Goal: Contribute content: Add original content to the website for others to see

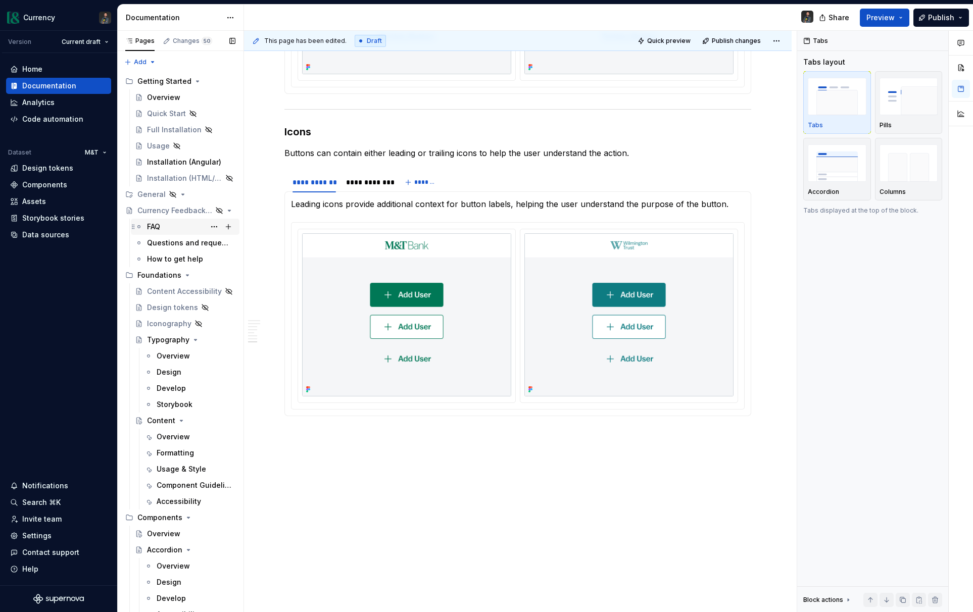
click at [161, 232] on div "FAQ" at bounding box center [191, 227] width 88 height 14
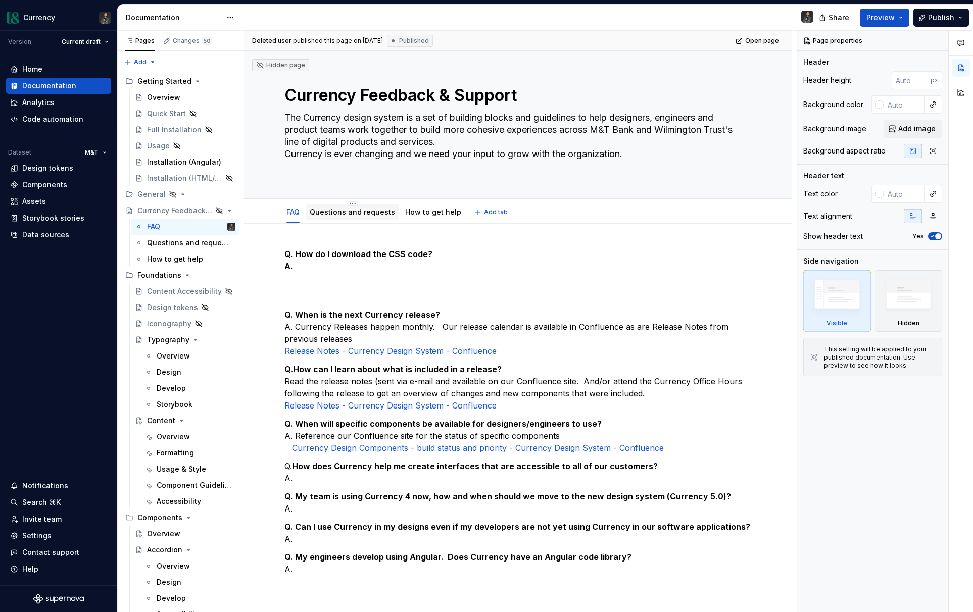
click at [359, 210] on link "Questions and requests" at bounding box center [352, 212] width 85 height 9
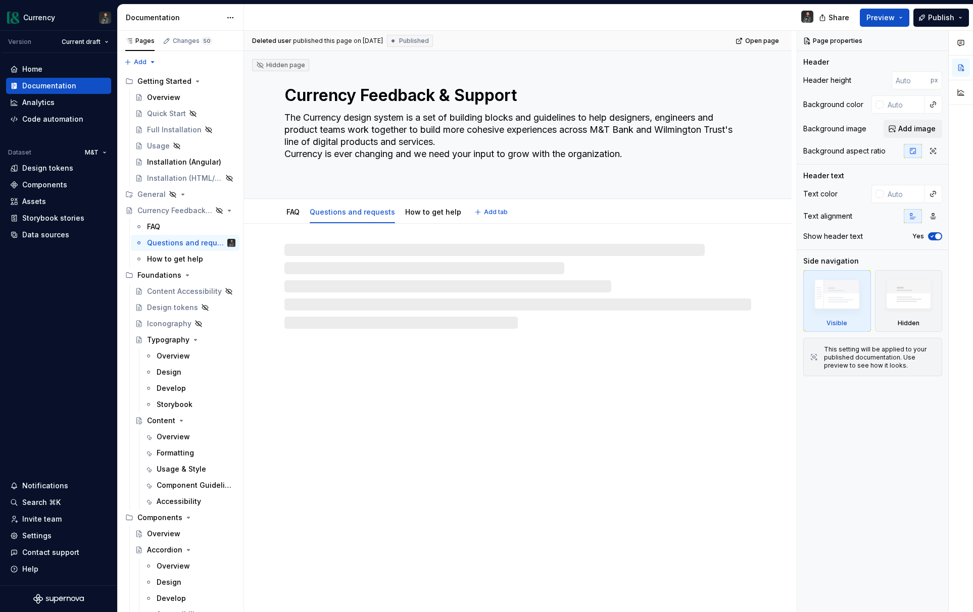
click at [418, 211] on link "How to get help" at bounding box center [433, 212] width 56 height 9
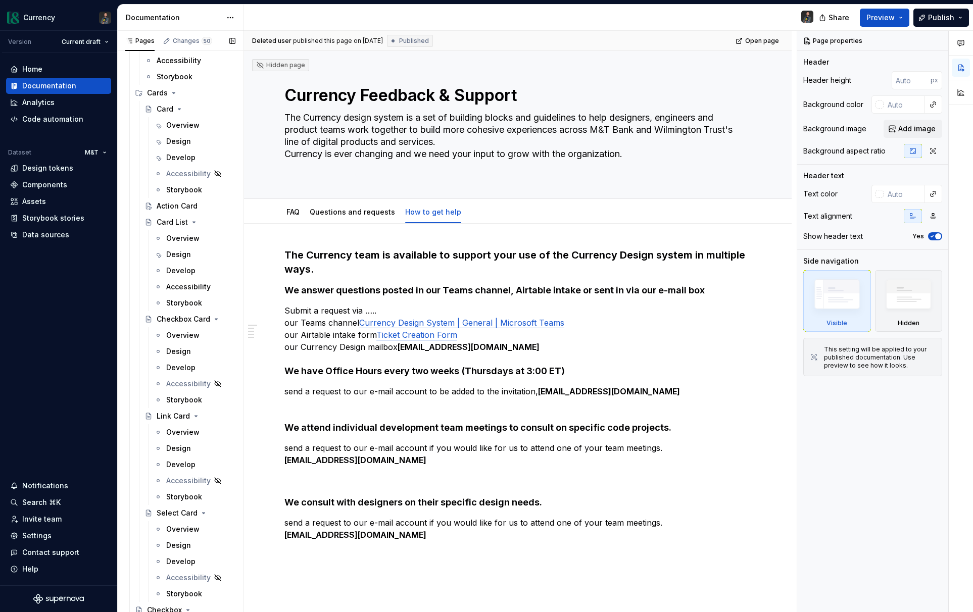
scroll to position [992, 0]
click at [213, 94] on button "Page tree" at bounding box center [214, 92] width 14 height 14
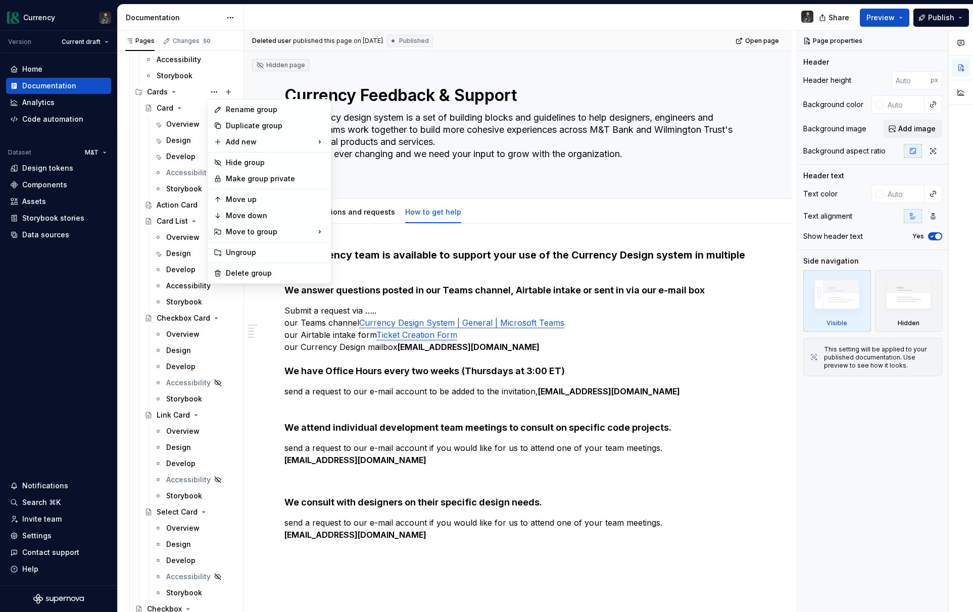
click at [94, 265] on html "Currency Version Current draft Home Documentation Analytics Code automation Dat…" at bounding box center [486, 306] width 973 height 612
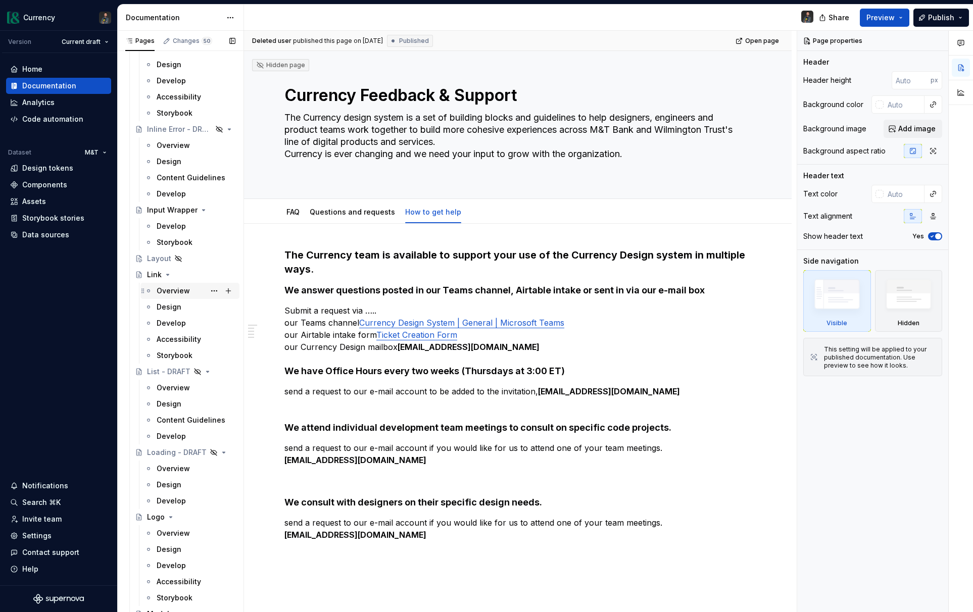
scroll to position [2103, 0]
click at [212, 257] on button "Page tree" at bounding box center [214, 258] width 14 height 14
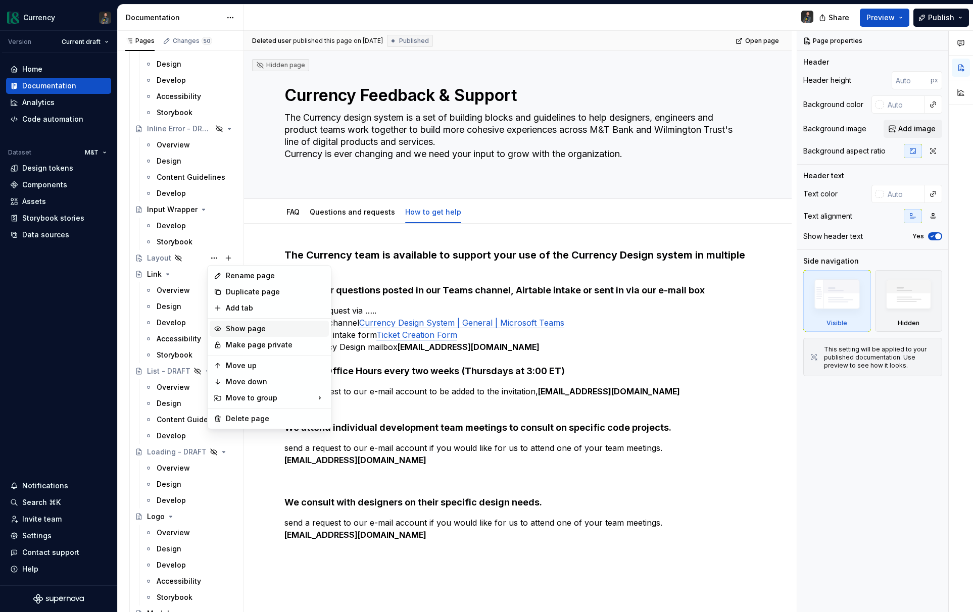
click at [247, 329] on div "Show page" at bounding box center [275, 329] width 99 height 10
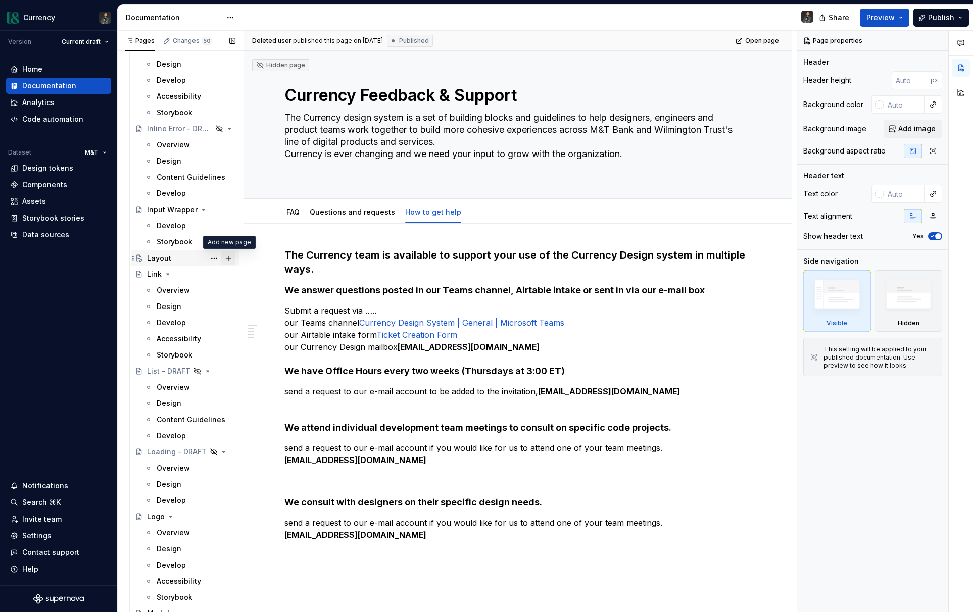
click at [235, 258] on button "Page tree" at bounding box center [228, 258] width 14 height 14
type textarea "*"
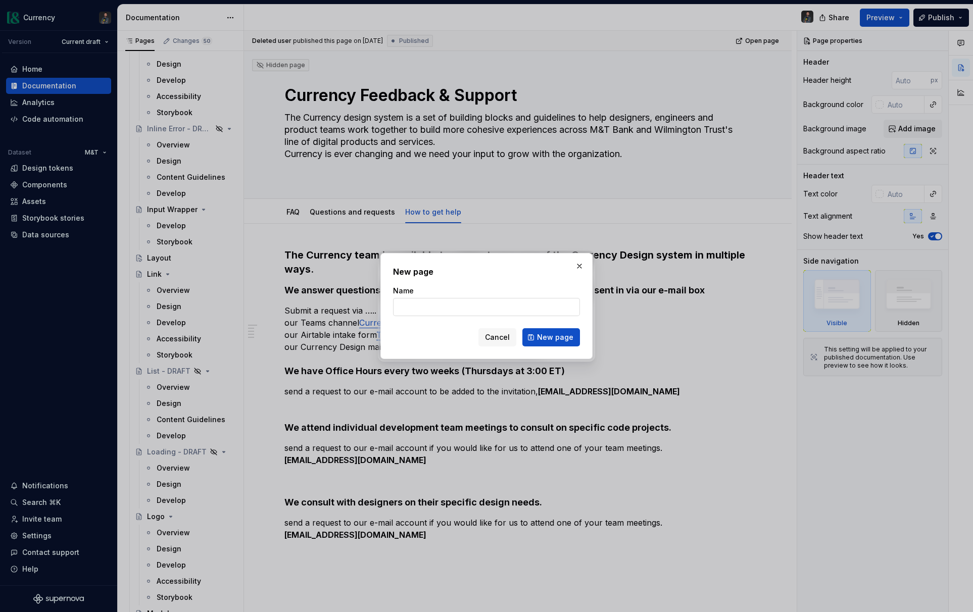
click at [415, 305] on input "Name" at bounding box center [486, 307] width 187 height 18
type input "Flex"
click at [559, 336] on span "New page" at bounding box center [555, 338] width 36 height 10
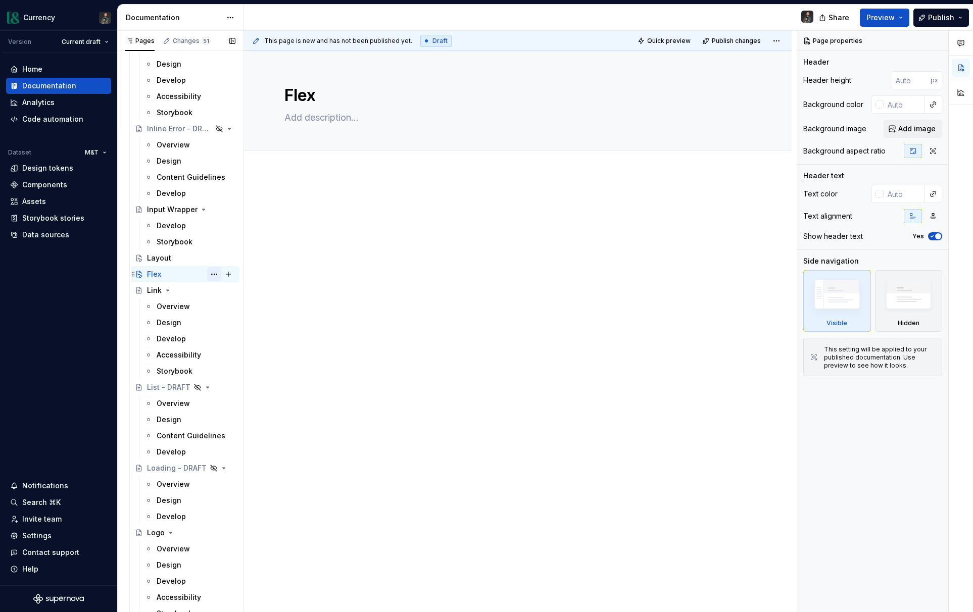
click at [214, 274] on button "Page tree" at bounding box center [214, 274] width 14 height 14
click at [182, 258] on div "Pages Changes 51 Add Accessibility guide for tree Page tree. Navigate the tree …" at bounding box center [180, 324] width 126 height 586
click at [214, 257] on button "Page tree" at bounding box center [214, 258] width 14 height 14
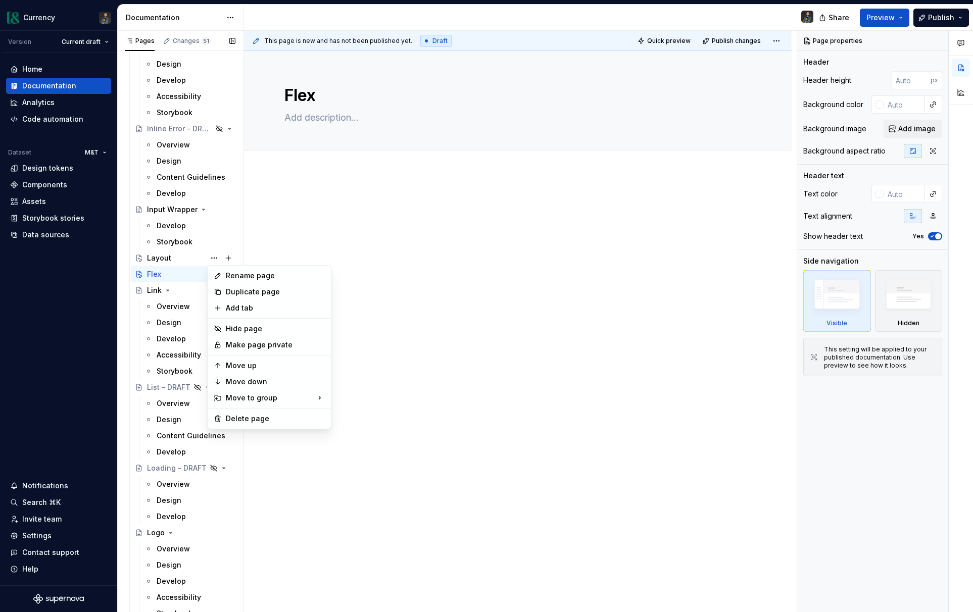
type textarea "*"
click at [175, 276] on div "Pages Changes 51 Add Accessibility guide for tree Page tree. Navigate the tree …" at bounding box center [180, 324] width 126 height 586
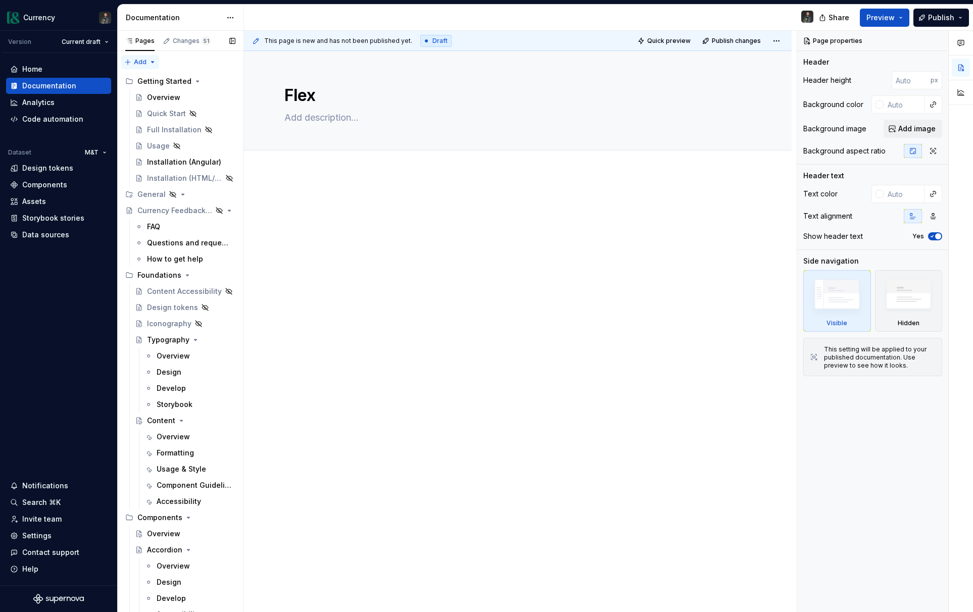
click at [146, 63] on div "Pages Changes 51 Add Accessibility guide for tree Page tree. Navigate the tree …" at bounding box center [180, 324] width 126 height 586
click at [165, 97] on div "New group" at bounding box center [173, 98] width 66 height 10
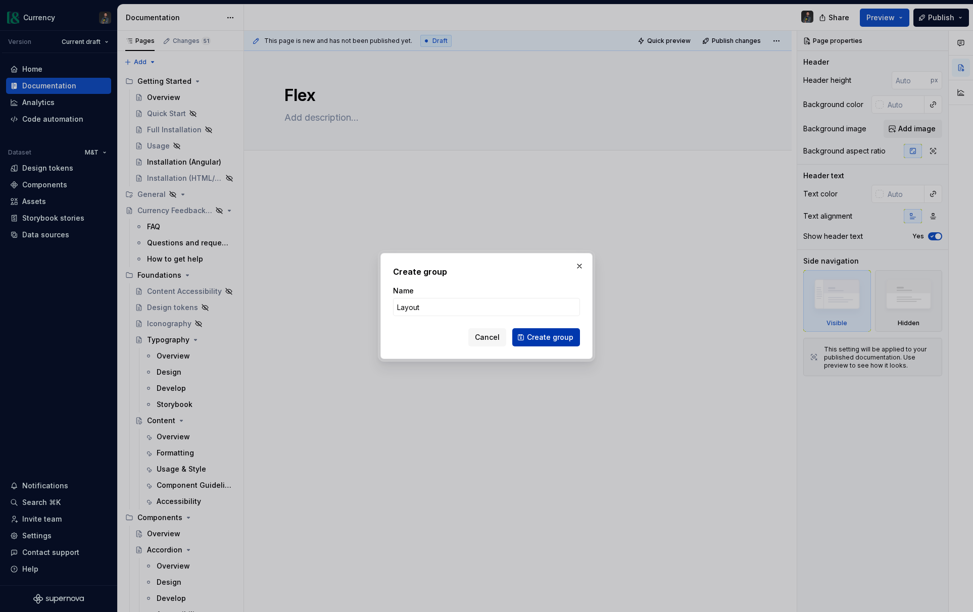
type input "Layout"
click at [555, 336] on span "Create group" at bounding box center [550, 338] width 46 height 10
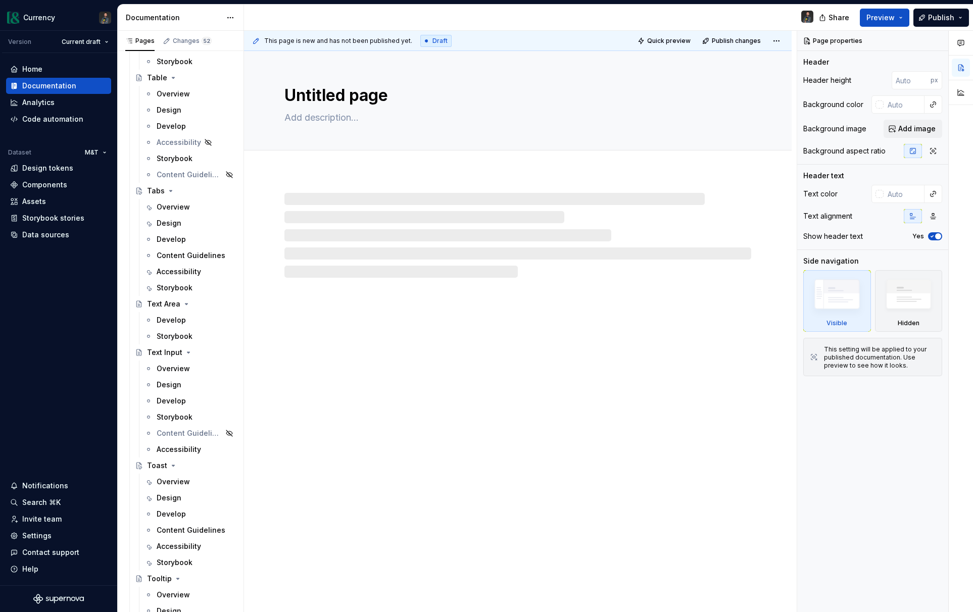
scroll to position [3934, 0]
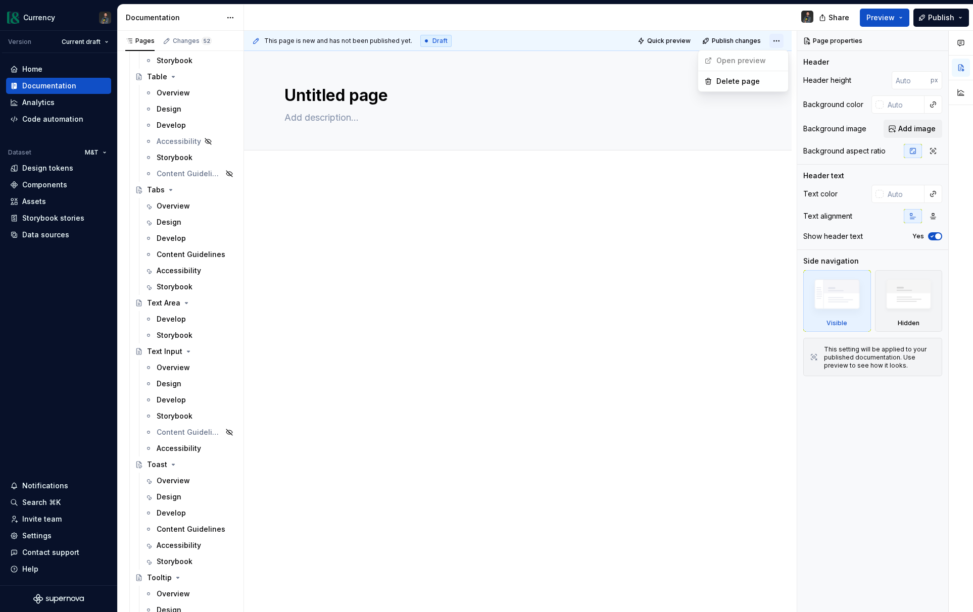
click at [786, 44] on html "Currency Version Current draft Home Documentation Analytics Code automation Dat…" at bounding box center [486, 306] width 973 height 612
click at [781, 38] on html "Currency Version Current draft Home Documentation Analytics Code automation Dat…" at bounding box center [486, 306] width 973 height 612
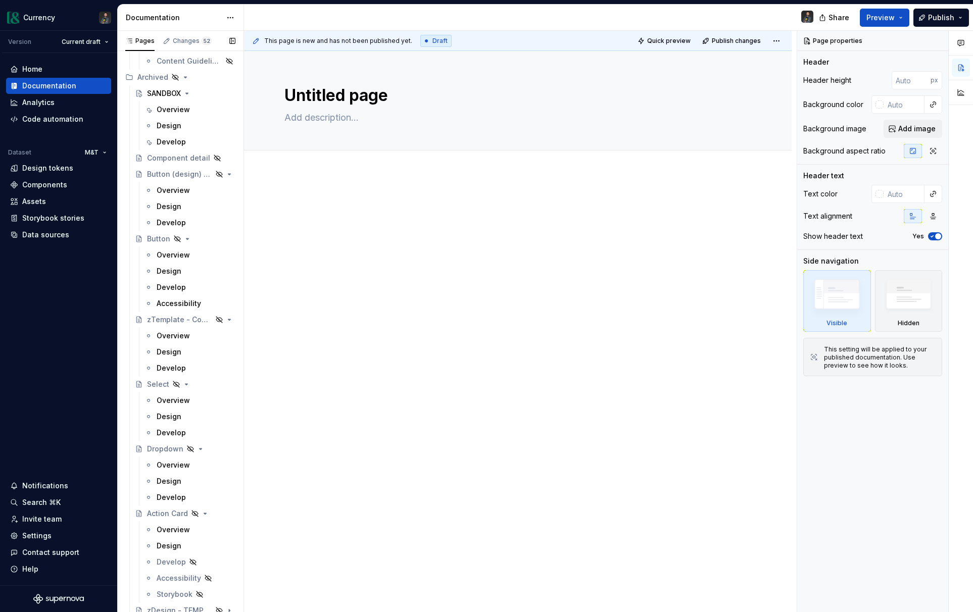
scroll to position [5280, 0]
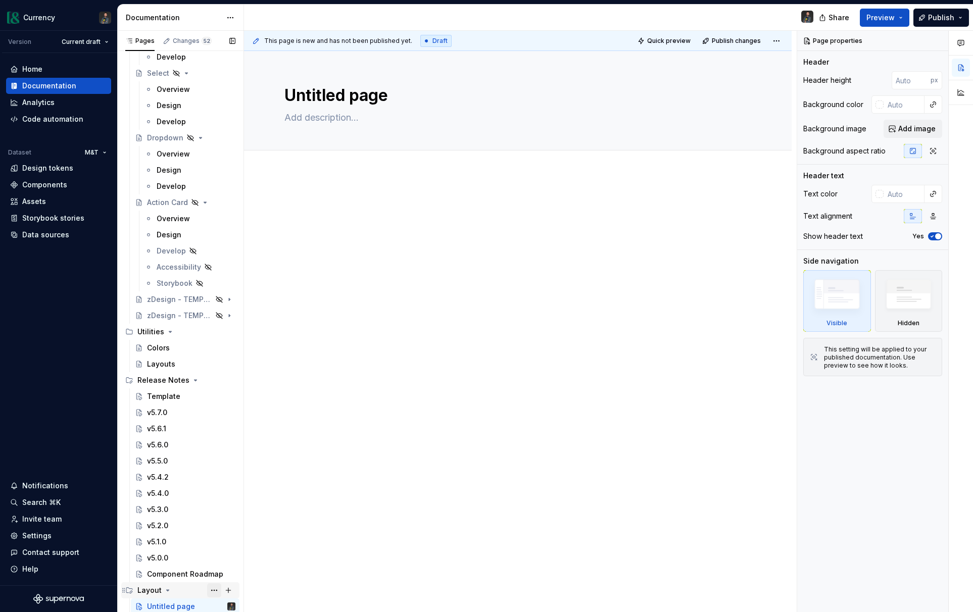
click at [217, 593] on button "Page tree" at bounding box center [214, 591] width 14 height 14
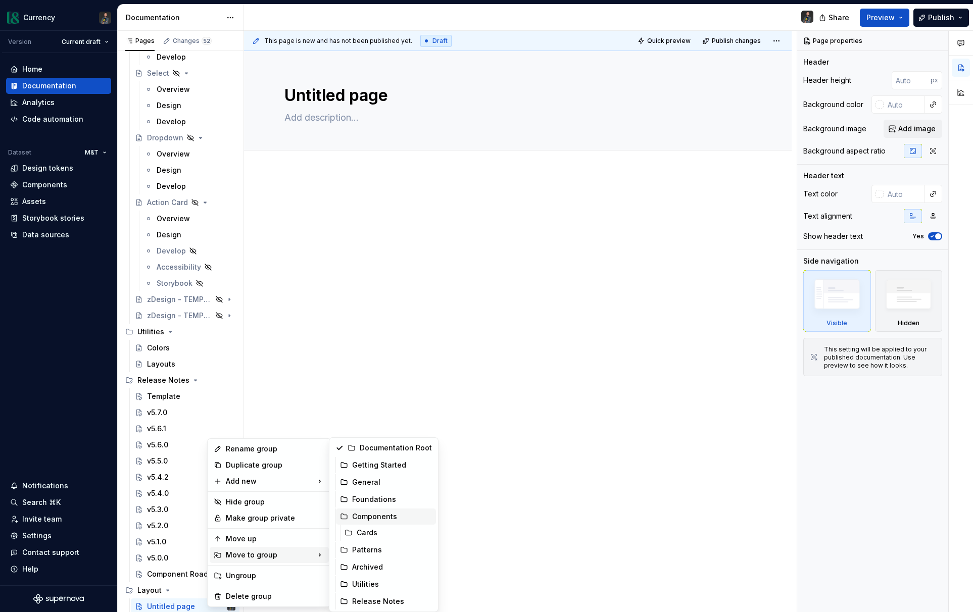
click at [372, 516] on div "Components" at bounding box center [392, 517] width 80 height 10
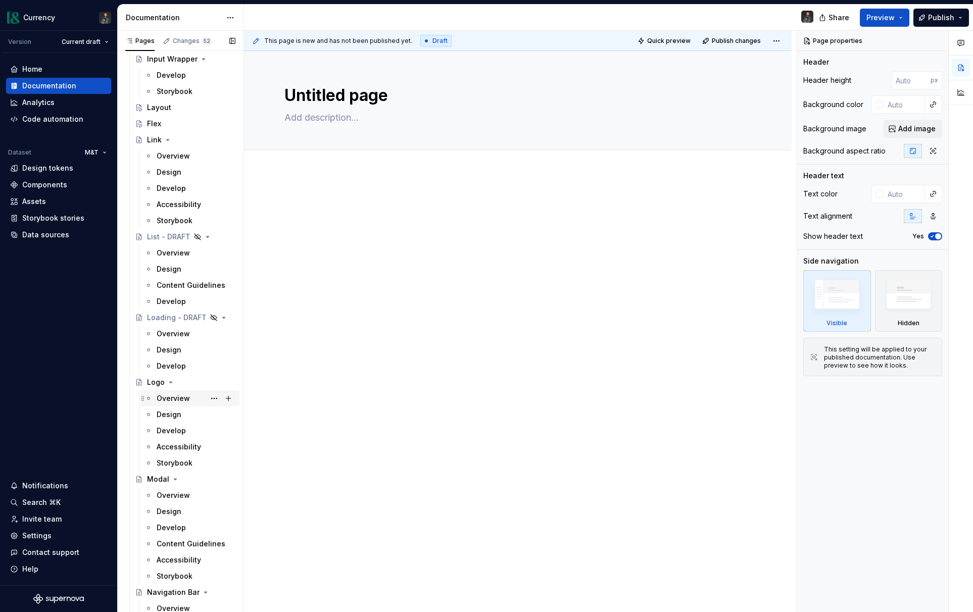
scroll to position [2252, 0]
click at [216, 125] on button "Page tree" at bounding box center [214, 126] width 14 height 14
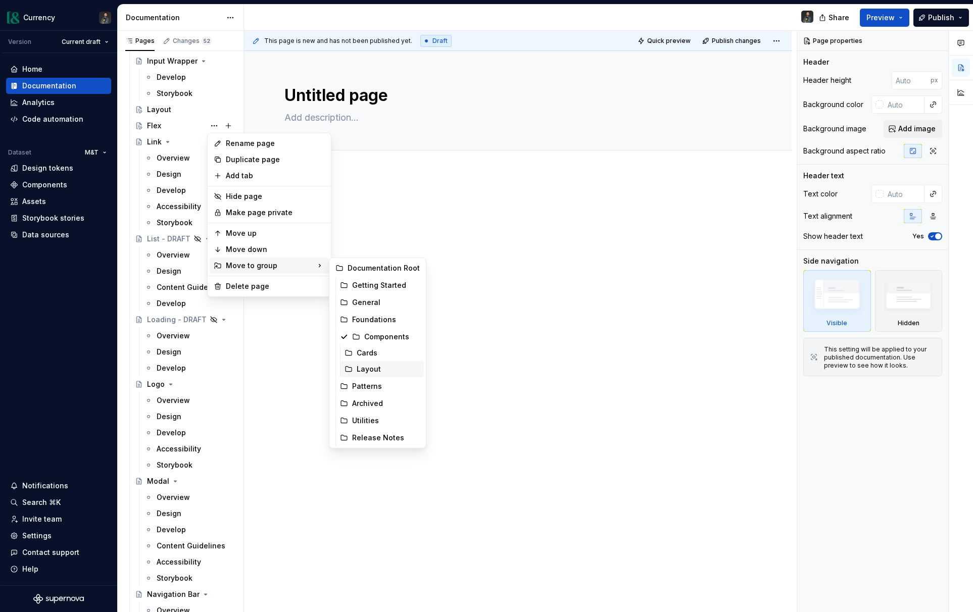
click at [381, 366] on div "Layout" at bounding box center [388, 369] width 63 height 10
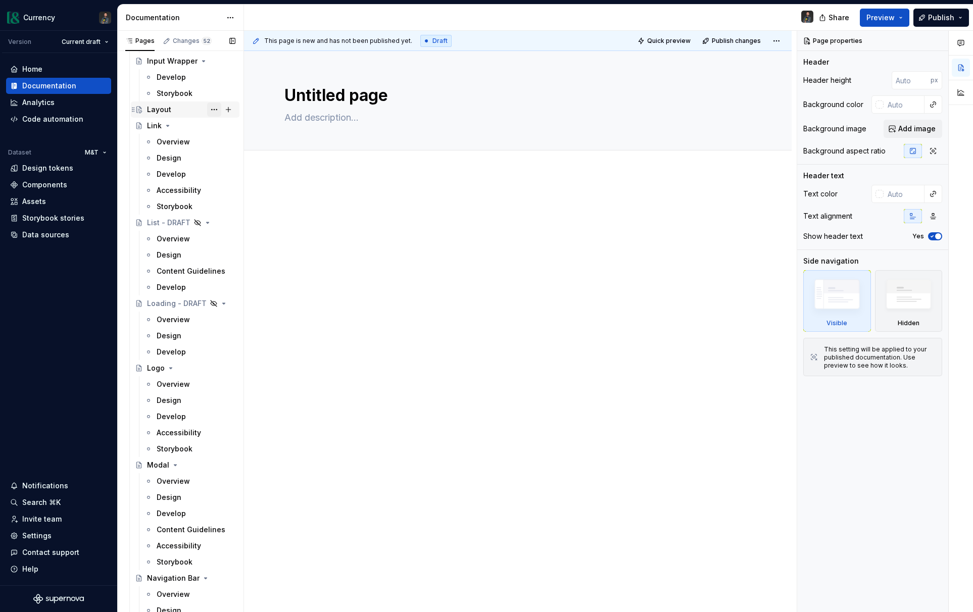
click at [215, 108] on button "Page tree" at bounding box center [214, 110] width 14 height 14
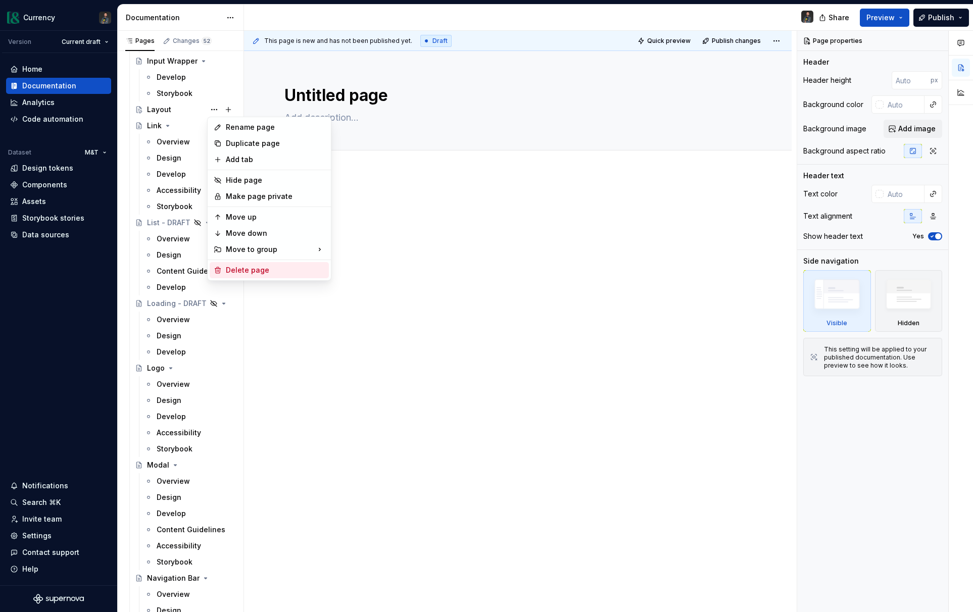
click at [262, 271] on div "Delete page" at bounding box center [275, 270] width 99 height 10
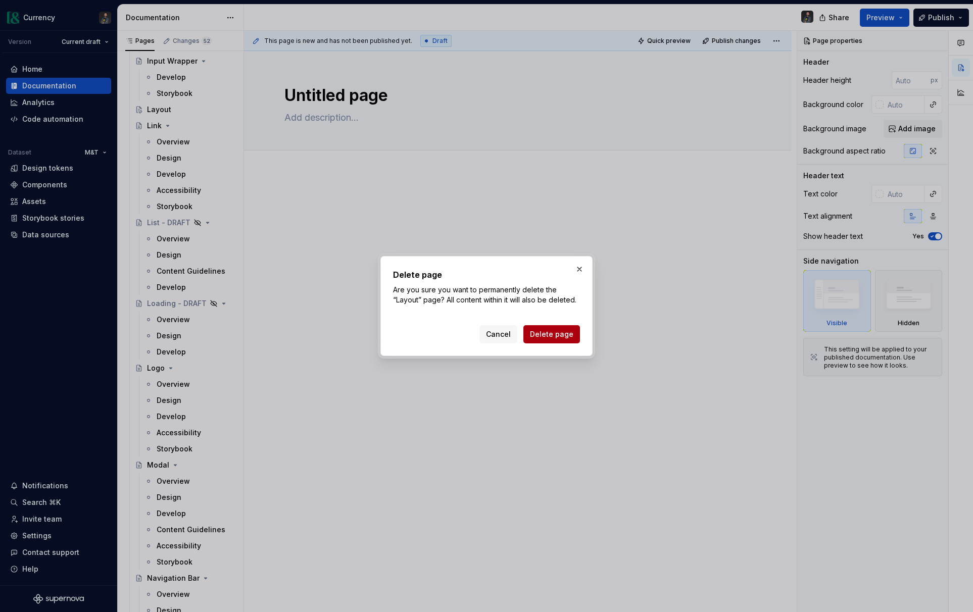
click at [554, 332] on span "Delete page" at bounding box center [551, 334] width 43 height 10
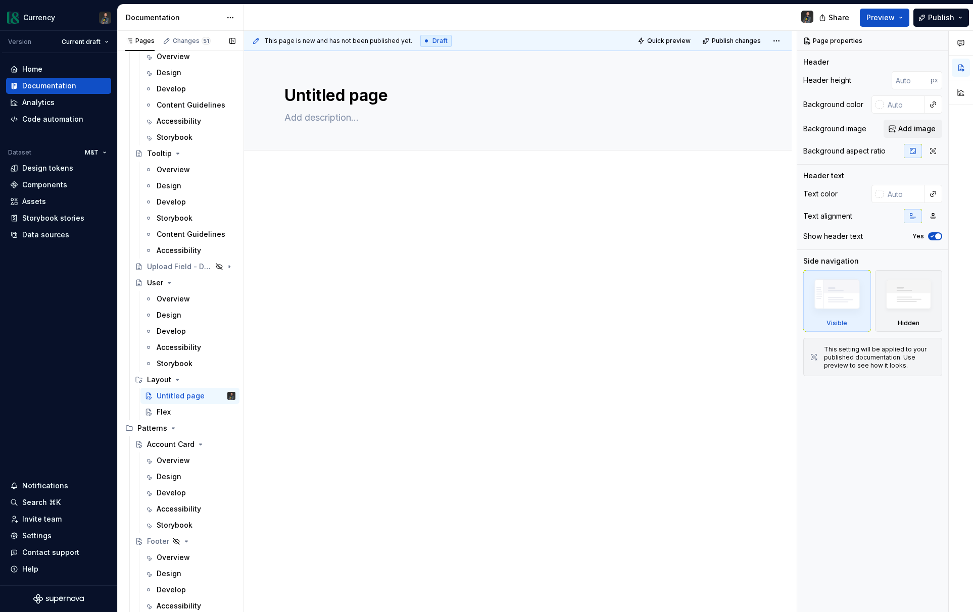
scroll to position [4327, 0]
click at [214, 396] on button "Page tree" at bounding box center [214, 396] width 14 height 14
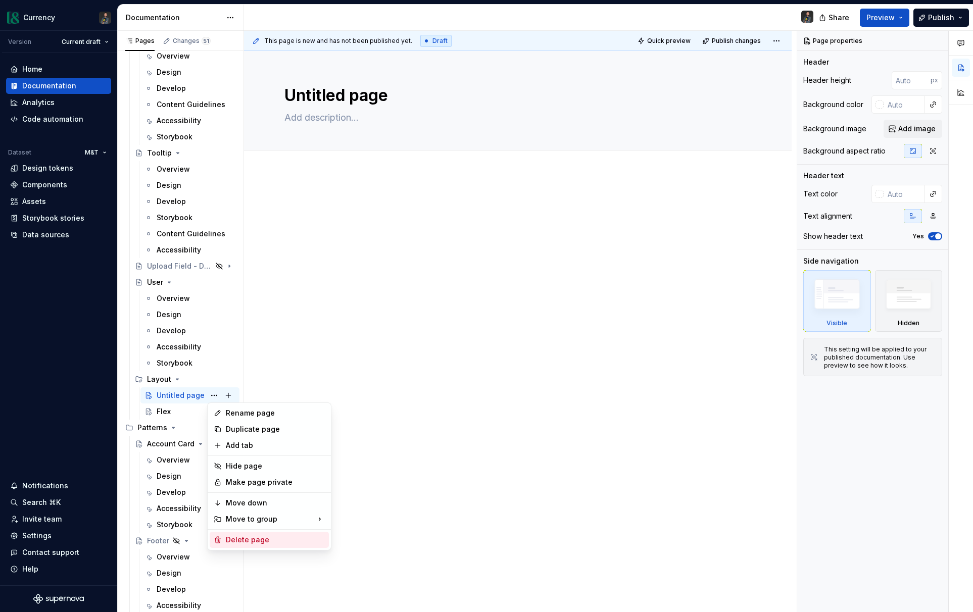
click at [231, 539] on div "Delete page" at bounding box center [275, 540] width 99 height 10
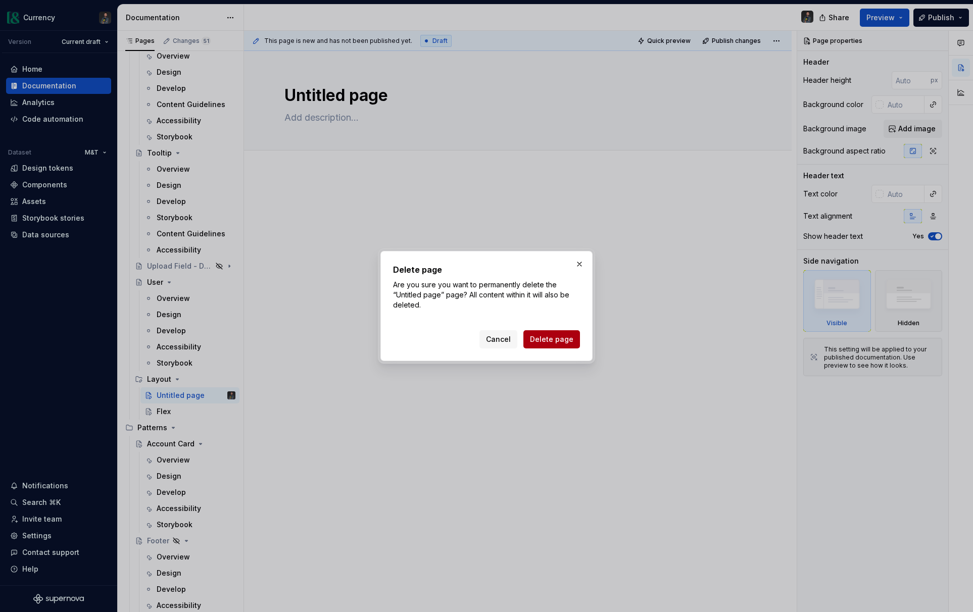
click at [560, 343] on span "Delete page" at bounding box center [551, 340] width 43 height 10
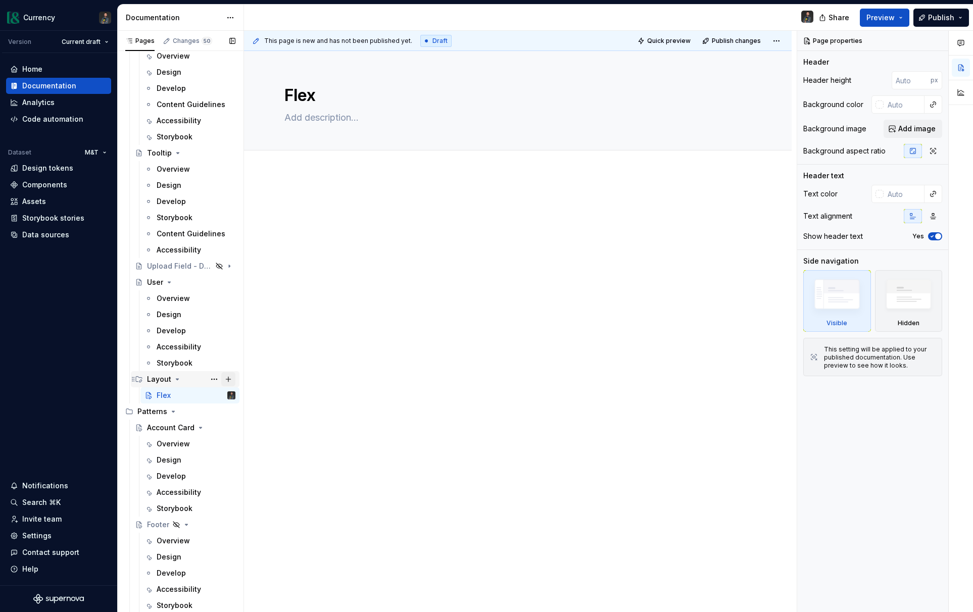
click at [229, 379] on button "Page tree" at bounding box center [228, 379] width 14 height 14
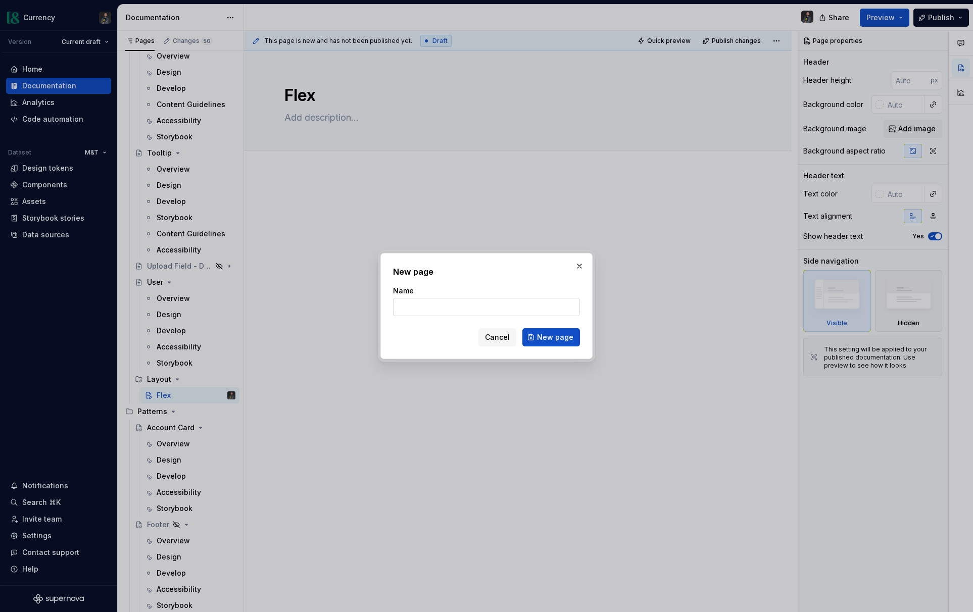
click at [464, 311] on input "Name" at bounding box center [486, 307] width 187 height 18
type textarea "*"
type input "Grid"
click at [546, 334] on span "New page" at bounding box center [555, 338] width 36 height 10
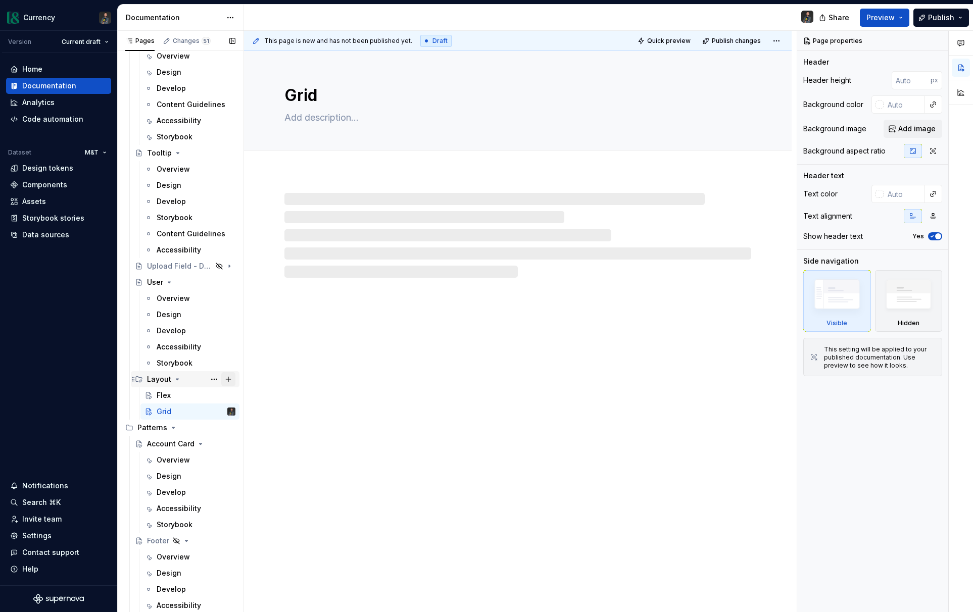
click at [225, 378] on button "Page tree" at bounding box center [228, 379] width 14 height 14
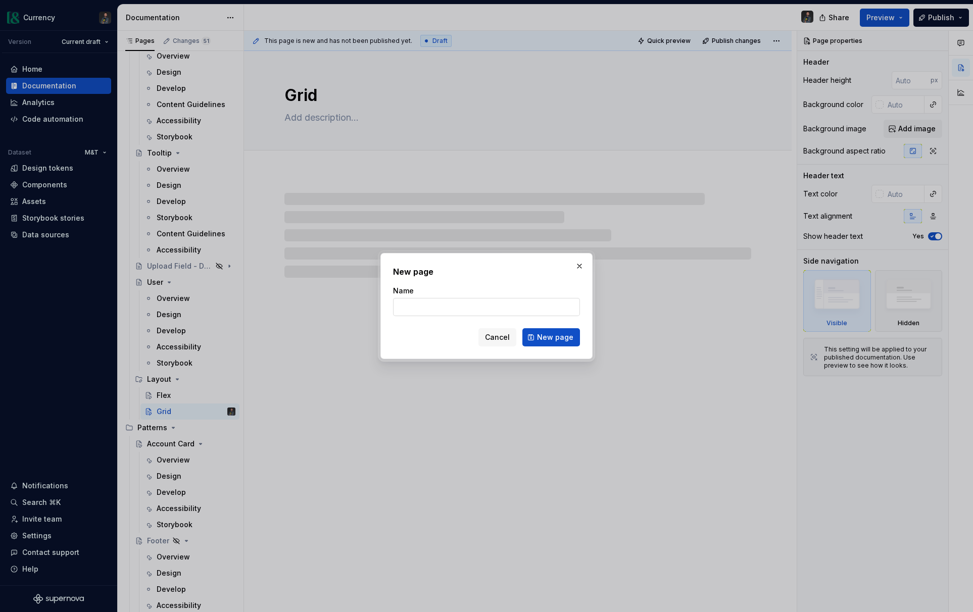
click at [475, 302] on input "Name" at bounding box center [486, 307] width 187 height 18
type textarea "*"
type input "Row"
type textarea "*"
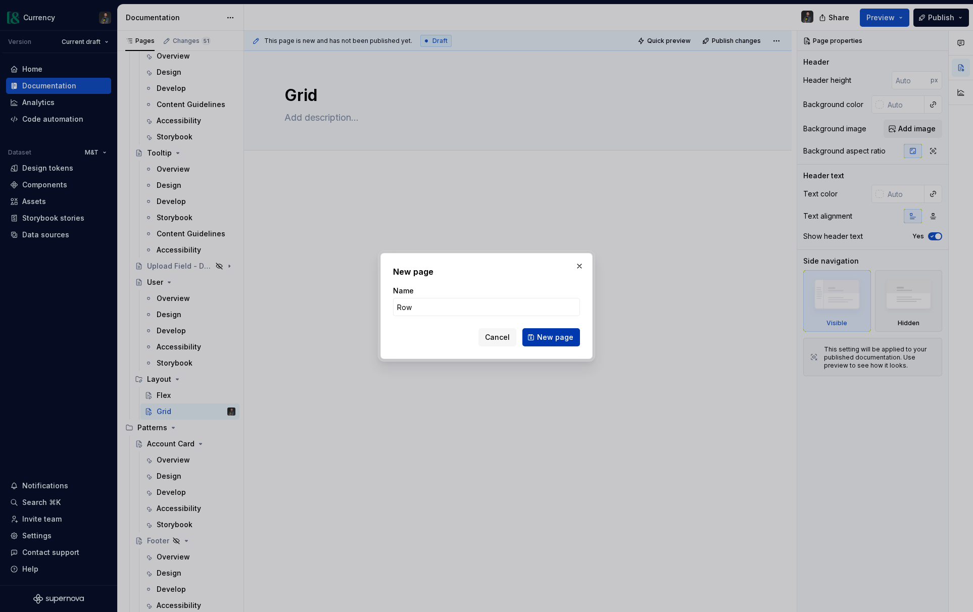
type input "Row"
click at [558, 332] on button "New page" at bounding box center [552, 337] width 58 height 18
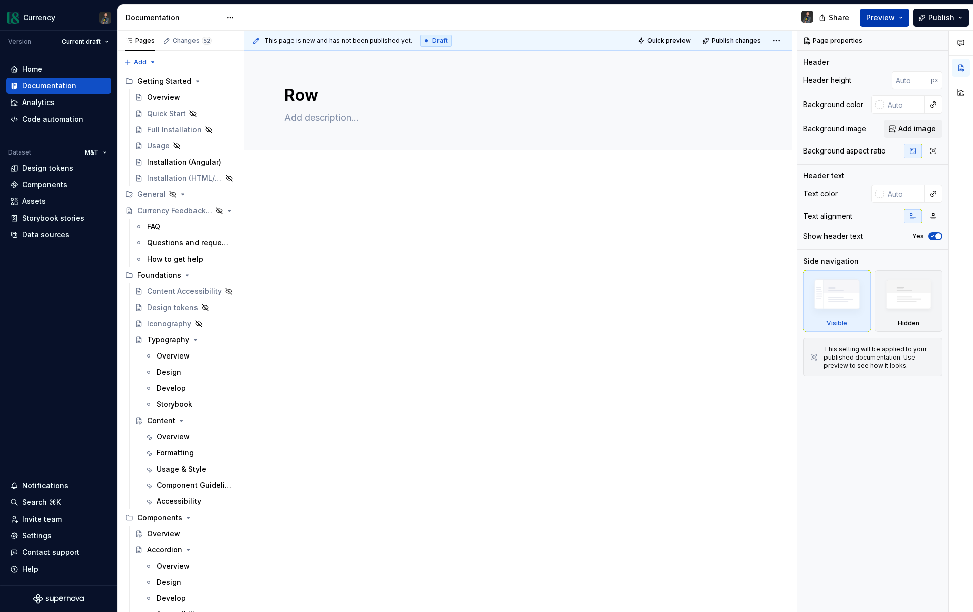
click at [897, 14] on button "Preview" at bounding box center [885, 18] width 50 height 18
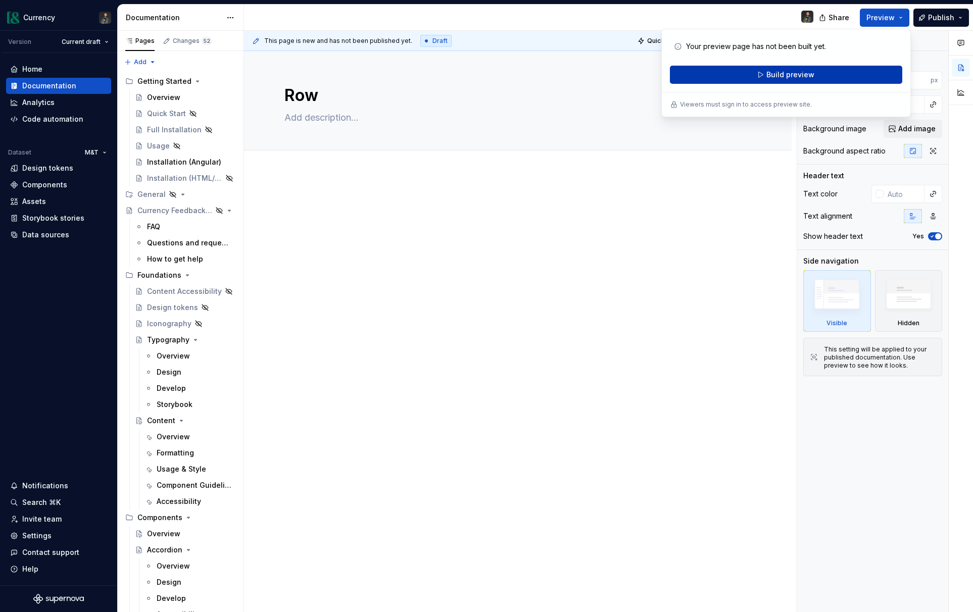
click at [764, 72] on button "Build preview" at bounding box center [786, 75] width 232 height 18
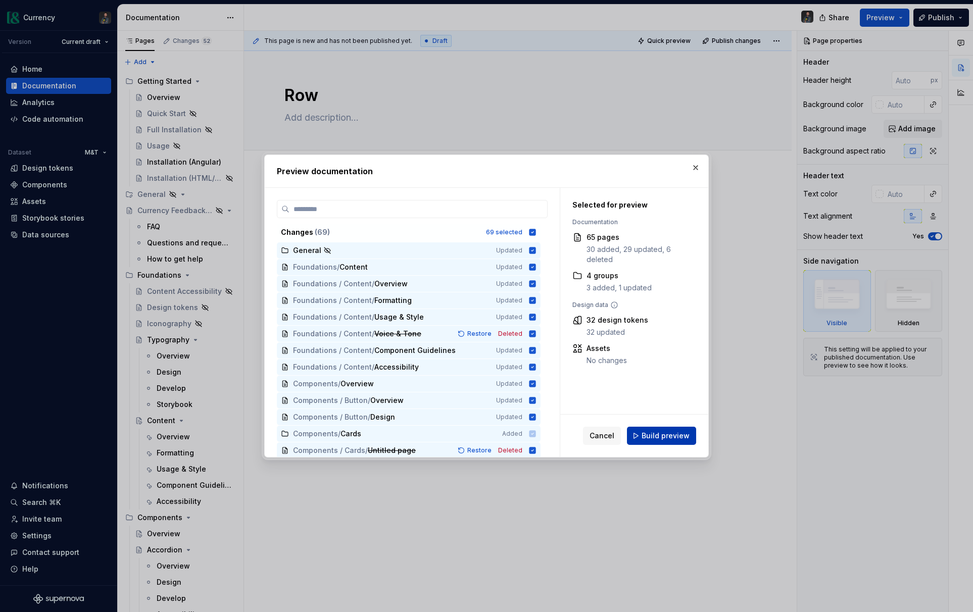
click at [655, 434] on span "Build preview" at bounding box center [666, 436] width 48 height 10
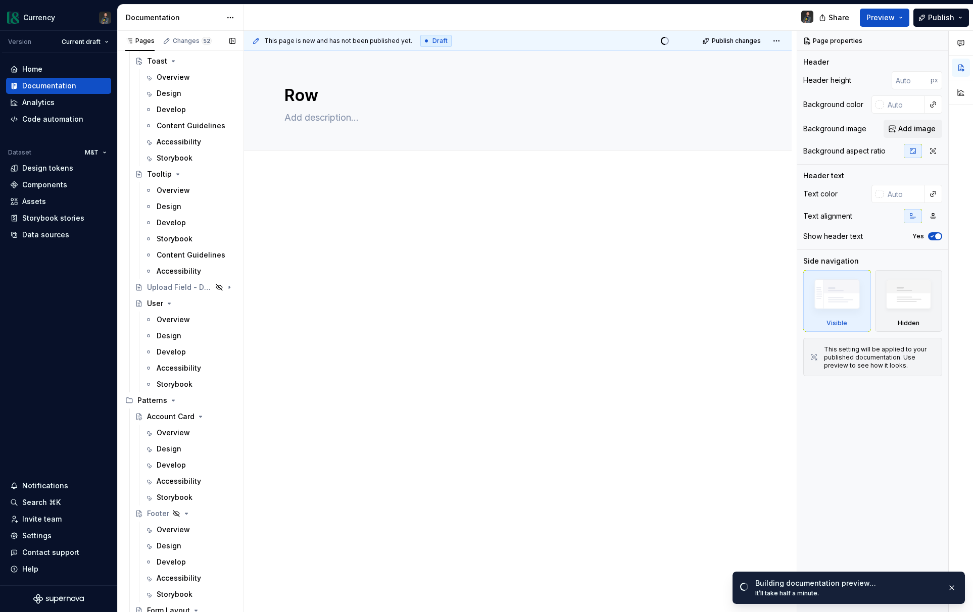
scroll to position [5280, 0]
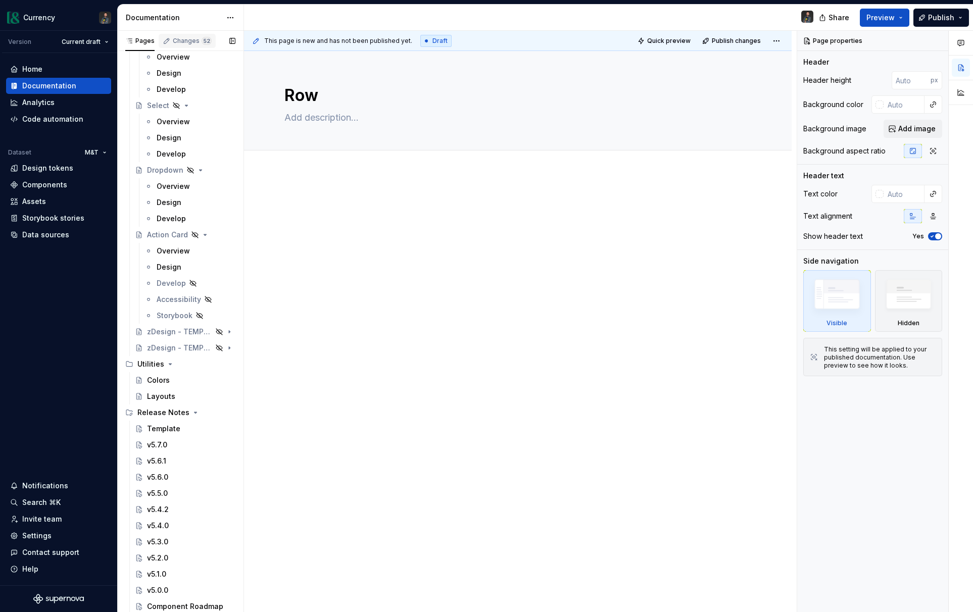
click at [198, 38] on div "Changes 52" at bounding box center [192, 41] width 39 height 8
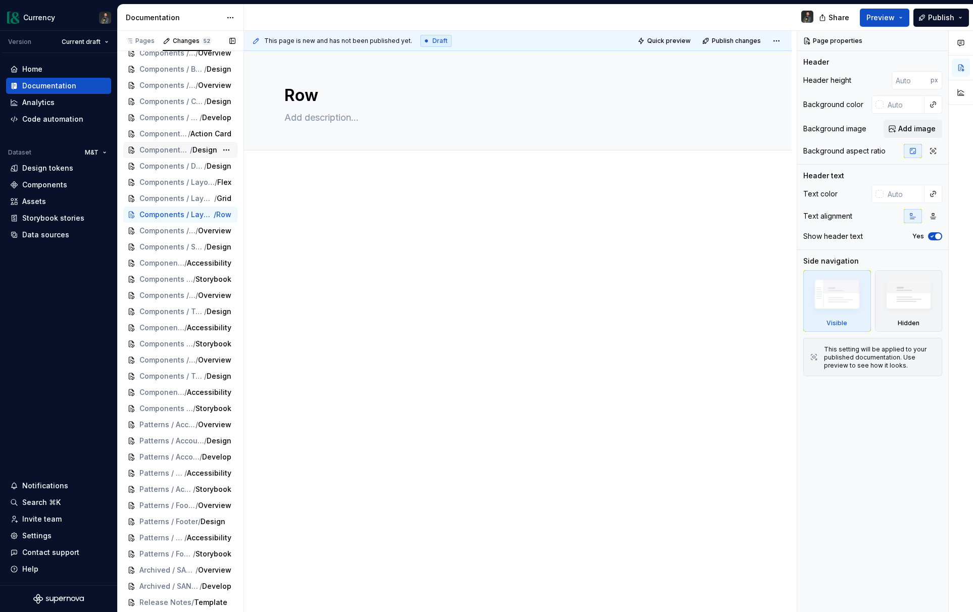
scroll to position [233, 0]
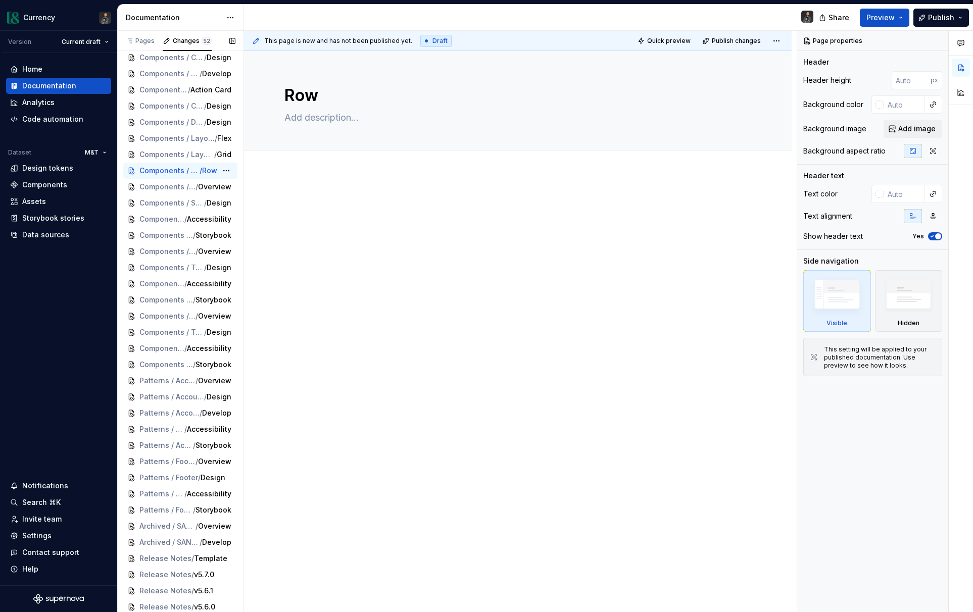
click at [208, 169] on span "Row" at bounding box center [209, 171] width 15 height 10
click at [247, 187] on div "Open preview" at bounding box center [271, 190] width 66 height 10
click at [149, 40] on div "Pages" at bounding box center [139, 41] width 29 height 8
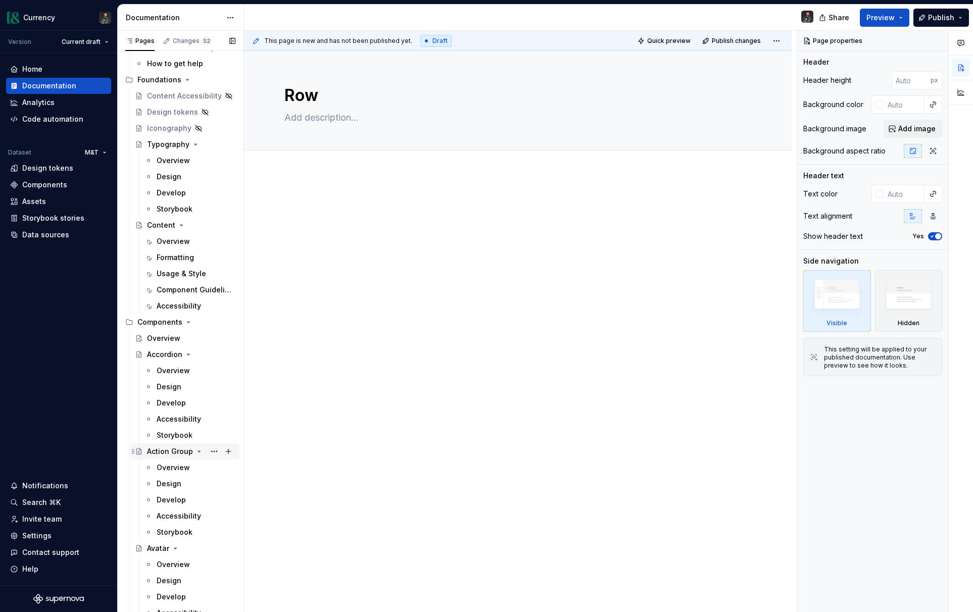
scroll to position [0, 0]
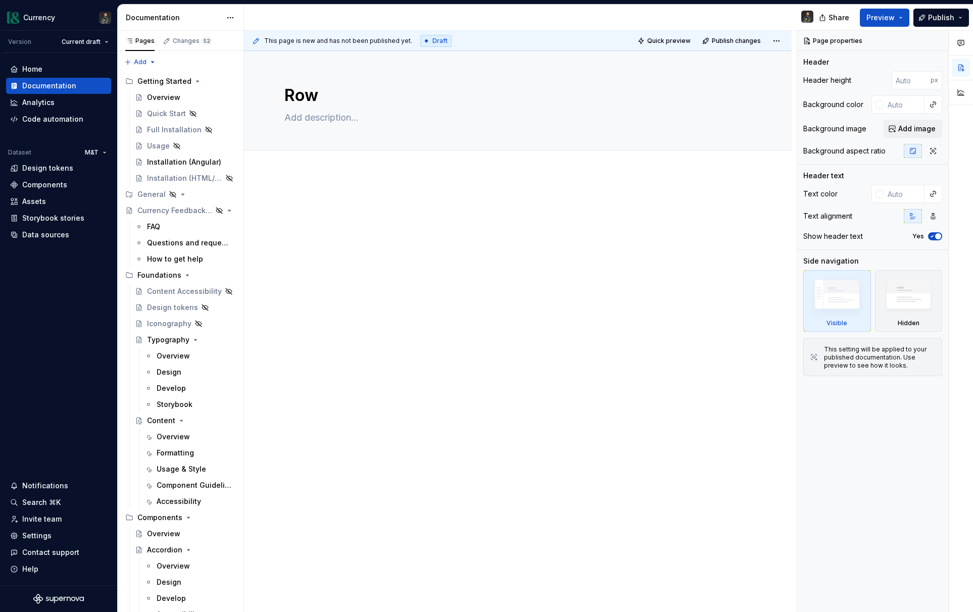
type textarea "*"
